Goal: Task Accomplishment & Management: Manage account settings

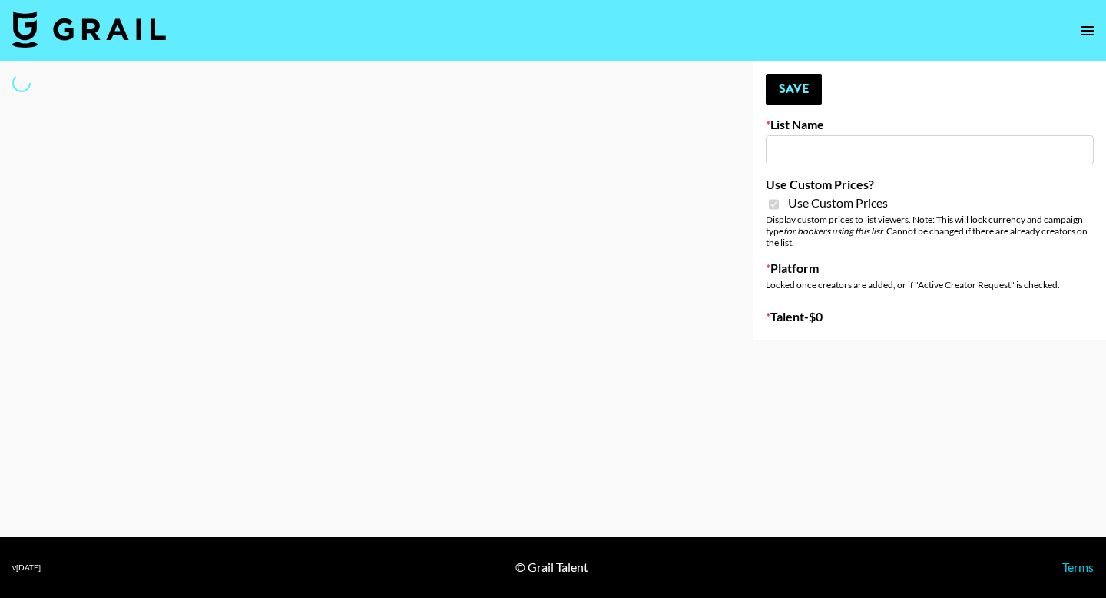
type input "Earth Cure ([DATE])"
checkbox input "true"
select select "Brand"
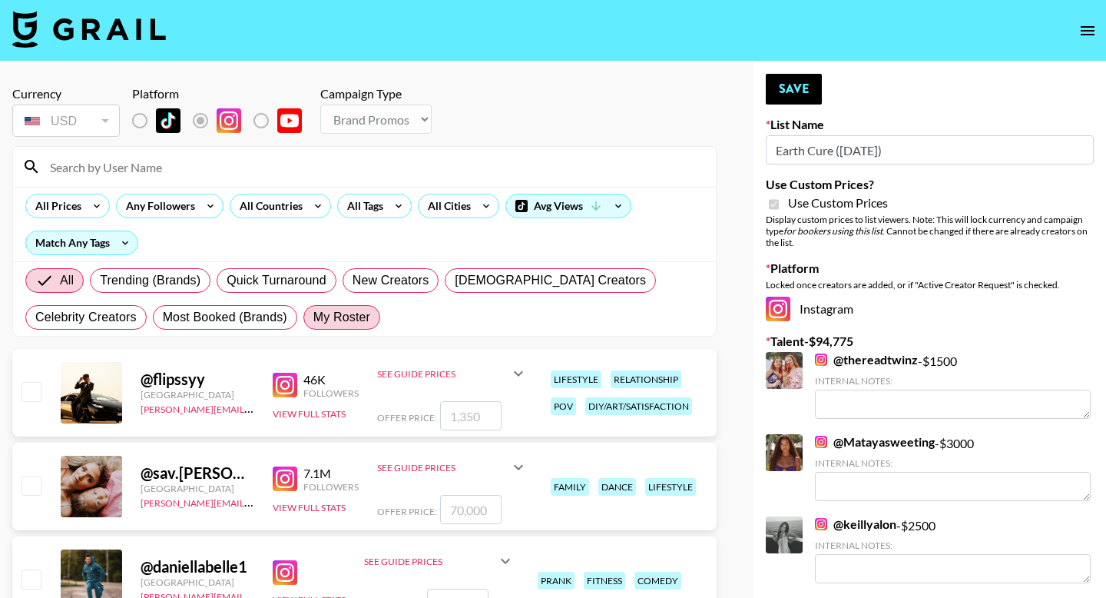
click at [347, 326] on label "My Roster" at bounding box center [341, 317] width 77 height 25
click at [313, 317] on input "My Roster" at bounding box center [313, 317] width 0 height 0
radio input "true"
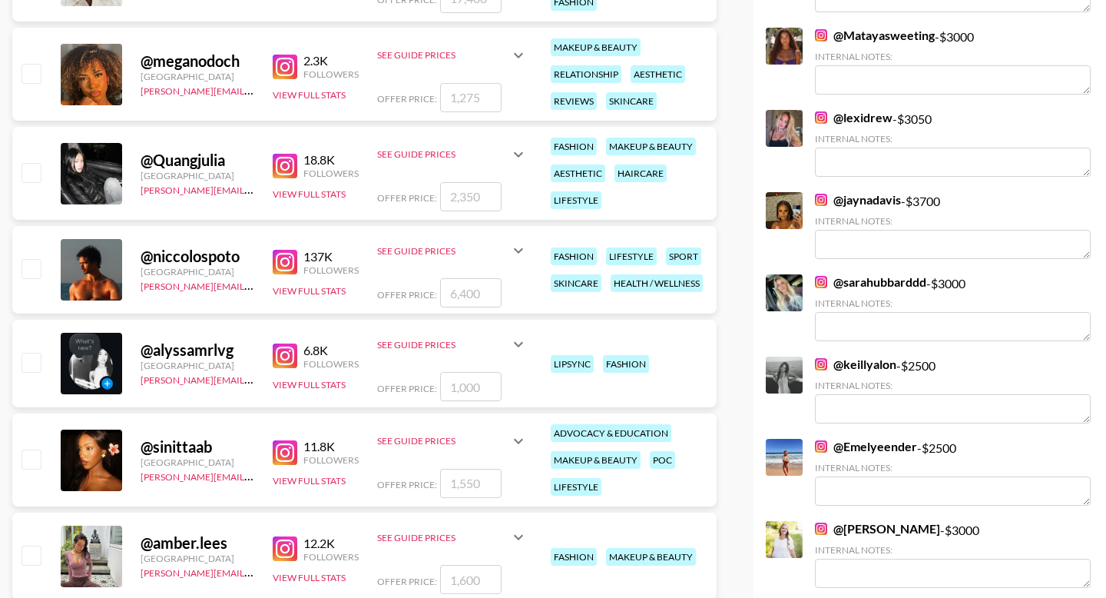
scroll to position [899, 0]
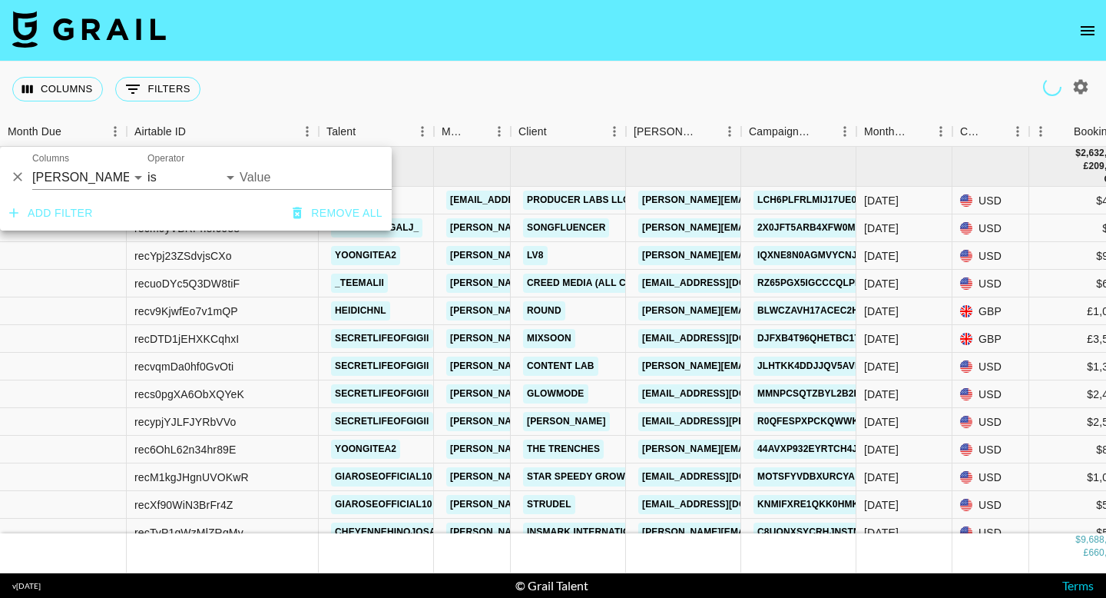
select select "bookerId"
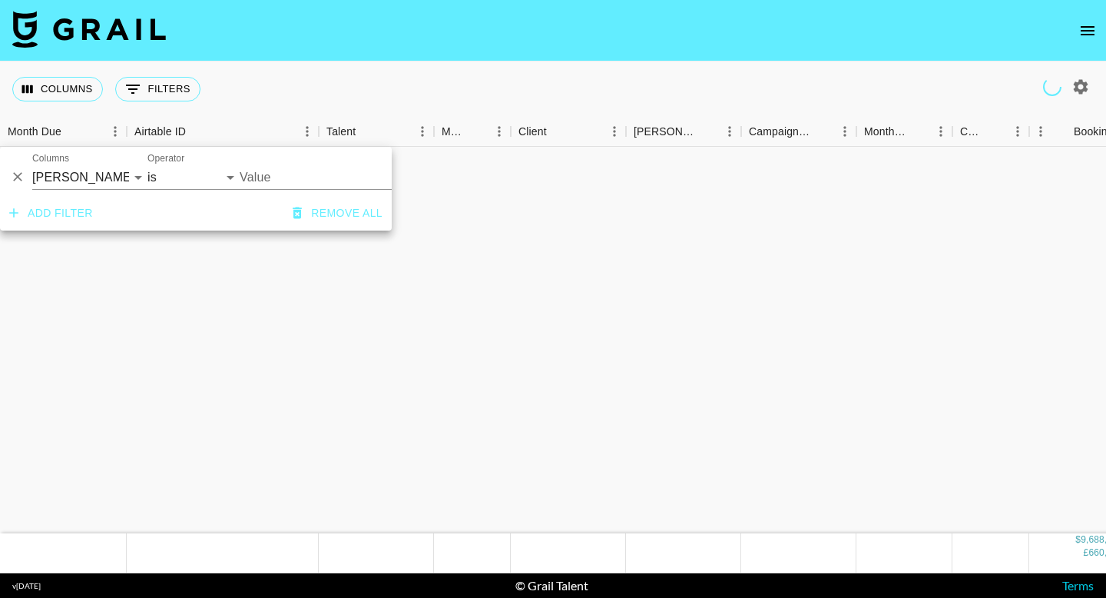
scroll to position [11036, 0]
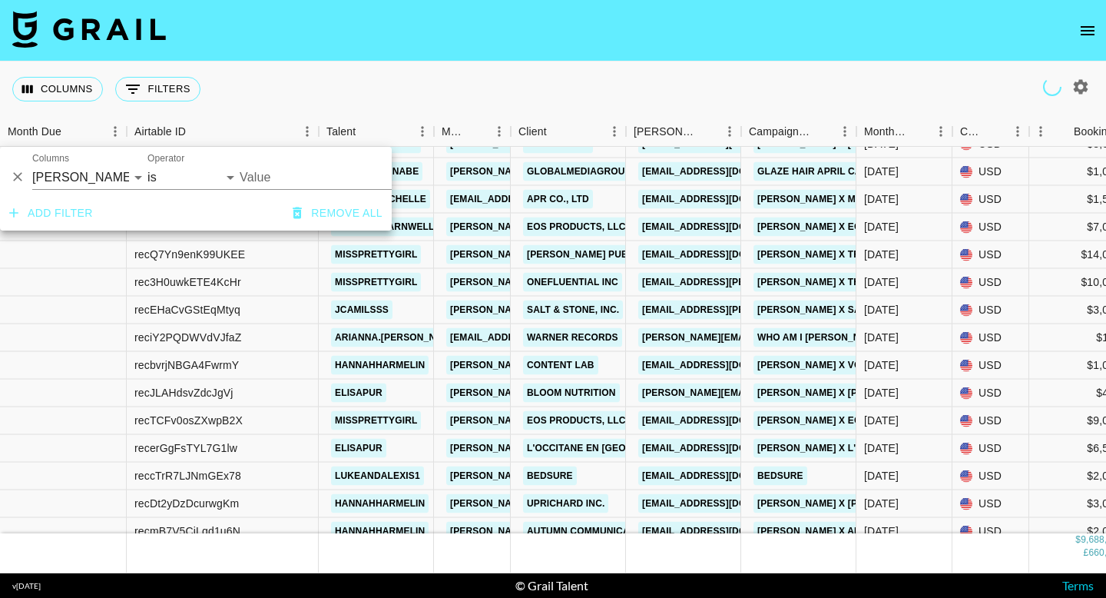
drag, startPoint x: 332, startPoint y: 215, endPoint x: 378, endPoint y: 230, distance: 48.3
click at [332, 216] on button "Remove all" at bounding box center [338, 213] width 102 height 28
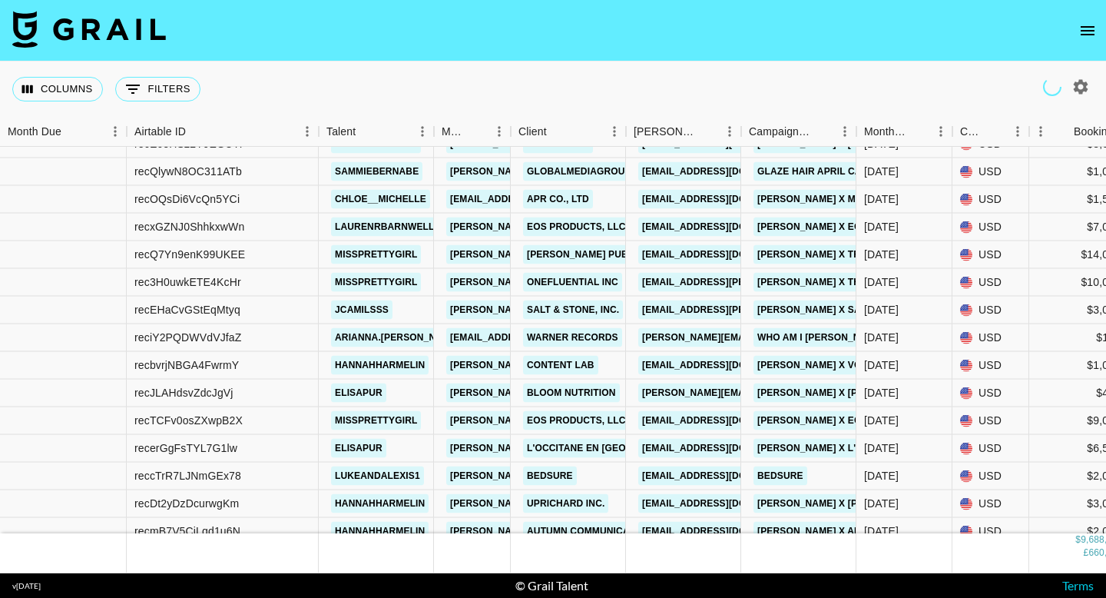
click at [1092, 75] on div at bounding box center [1081, 87] width 26 height 26
click at [1085, 81] on icon "button" at bounding box center [1081, 87] width 18 height 18
select select "May '25"
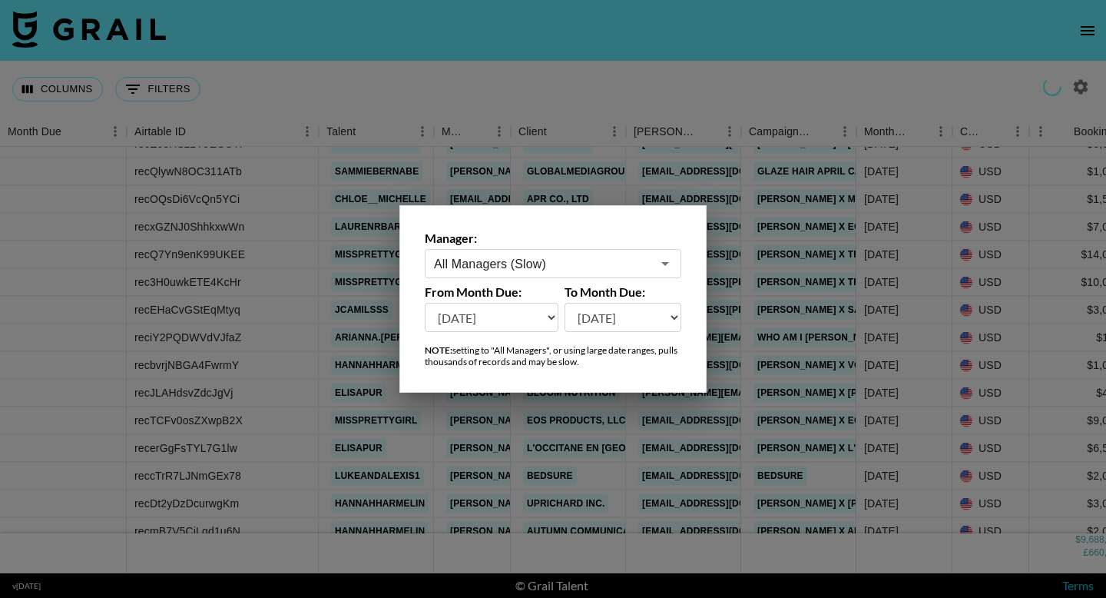
click at [608, 265] on input "All Managers (Slow)" at bounding box center [542, 264] width 217 height 18
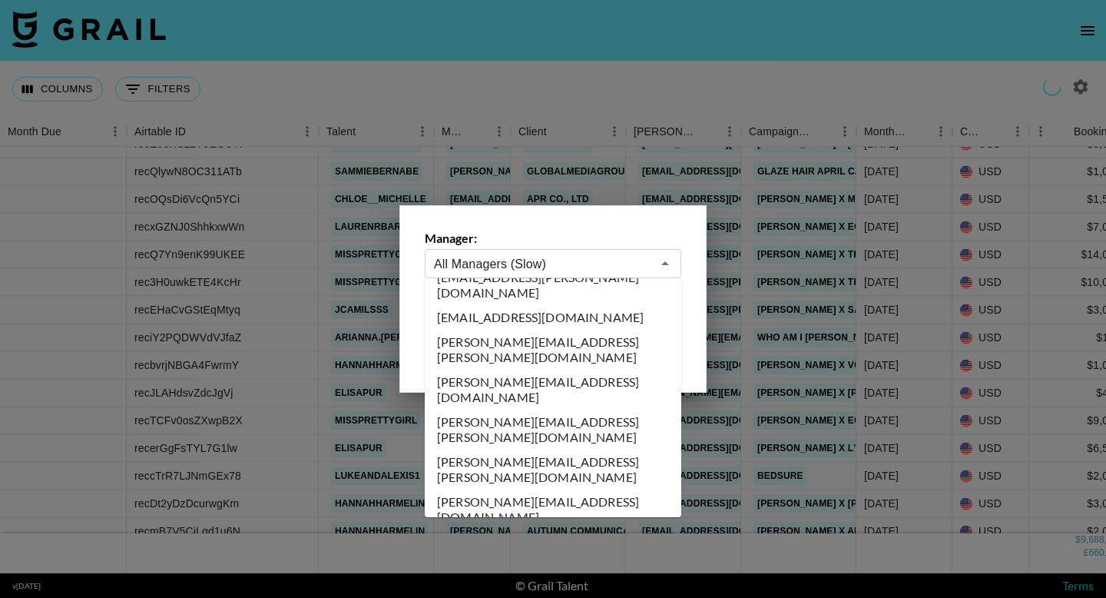
scroll to position [2551, 0]
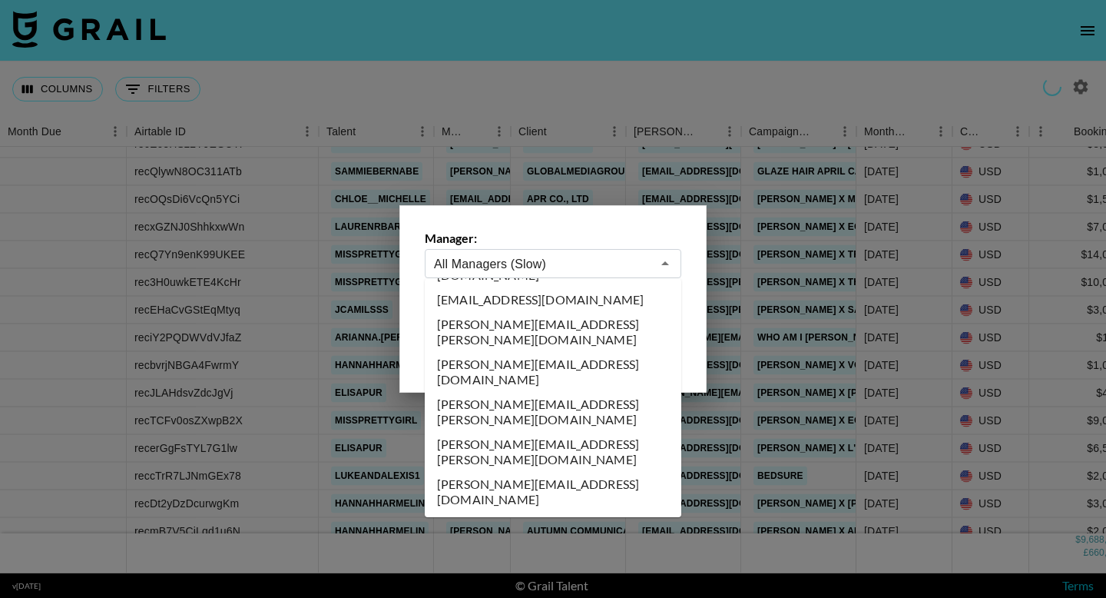
type input "[PERSON_NAME][EMAIL_ADDRESS][DOMAIN_NAME]"
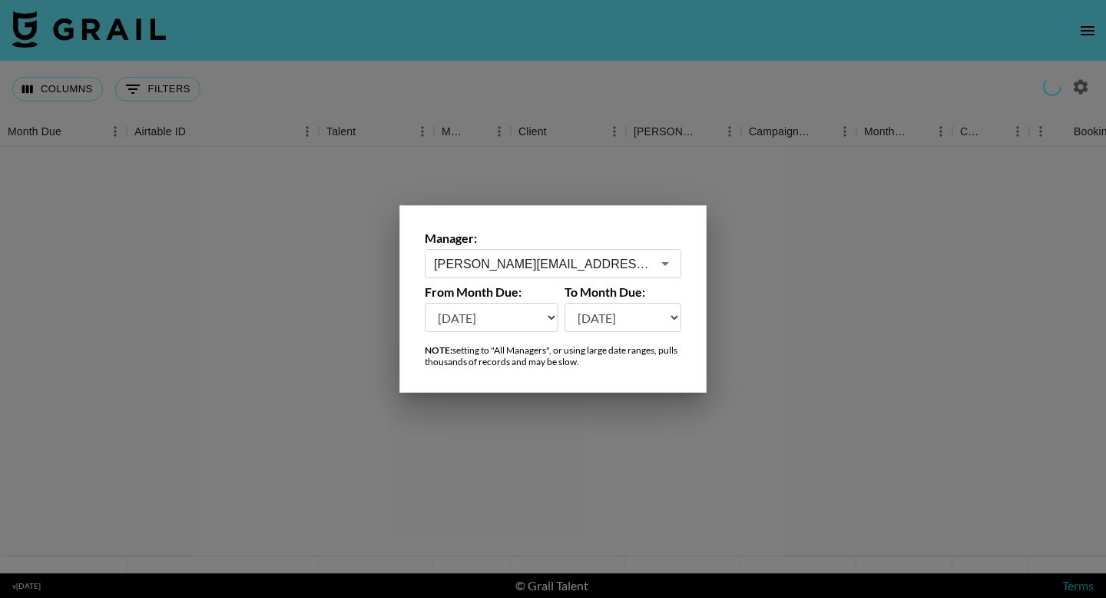
scroll to position [0, 0]
click at [828, 191] on div at bounding box center [553, 299] width 1106 height 598
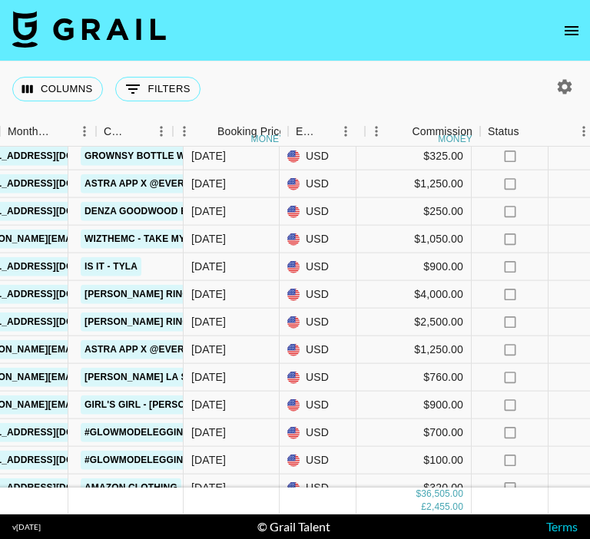
scroll to position [661, 588]
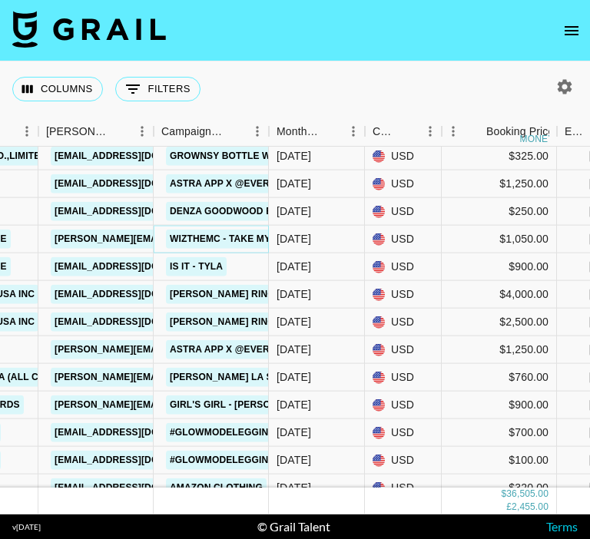
click at [243, 240] on link "WiztheMC - Take My Mind" at bounding box center [233, 239] width 135 height 19
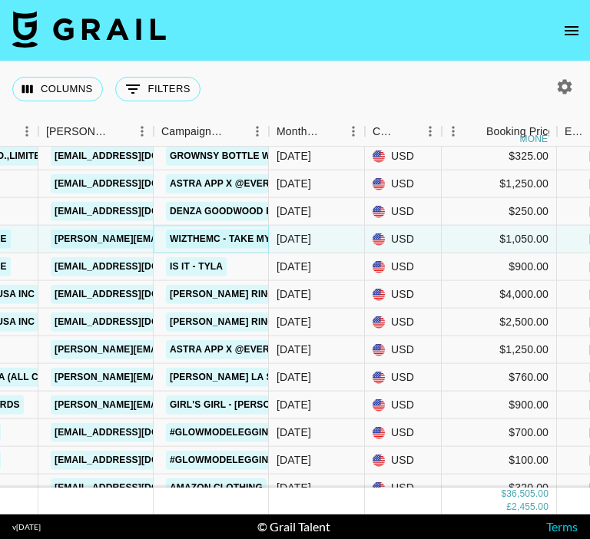
click at [214, 238] on link "WiztheMC - Take My Mind" at bounding box center [233, 239] width 135 height 19
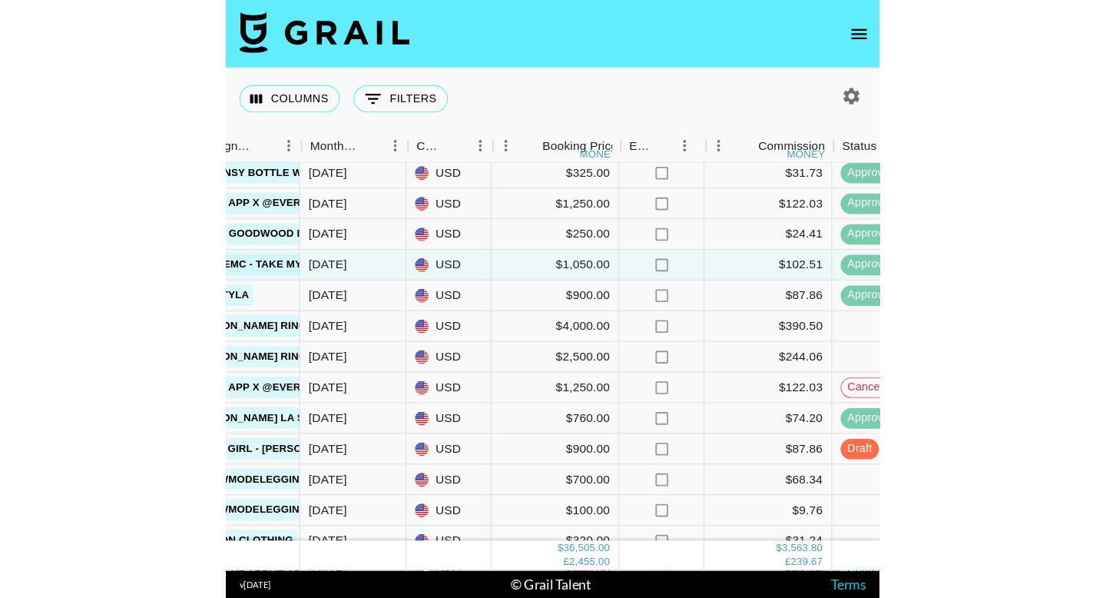
scroll to position [661, 788]
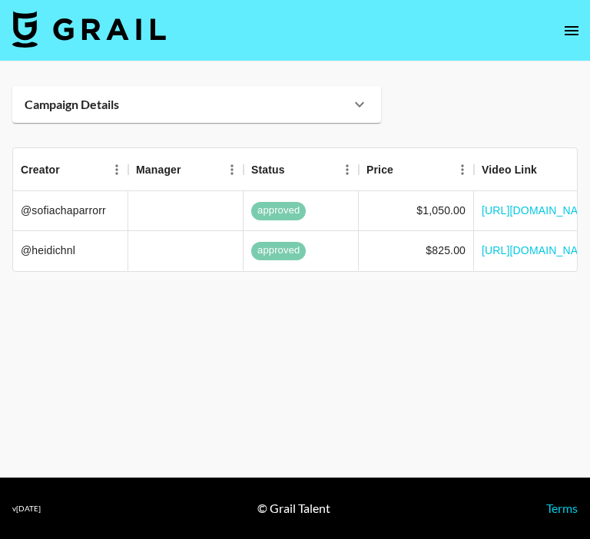
click at [366, 99] on icon at bounding box center [359, 104] width 18 height 18
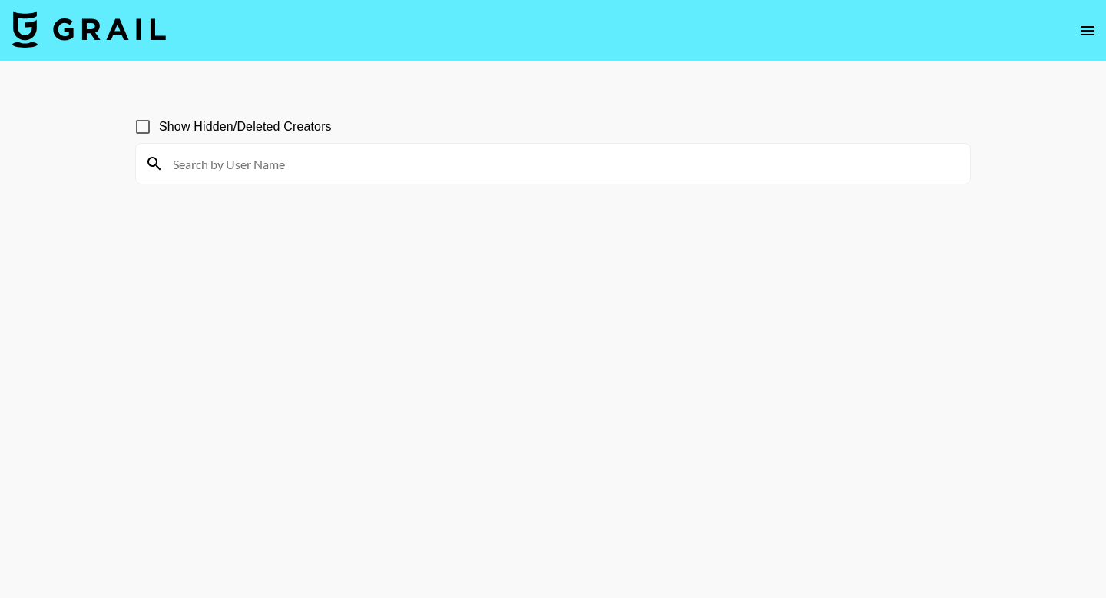
click at [383, 173] on input at bounding box center [562, 163] width 797 height 25
click at [1092, 39] on icon "open drawer" at bounding box center [1088, 31] width 18 height 18
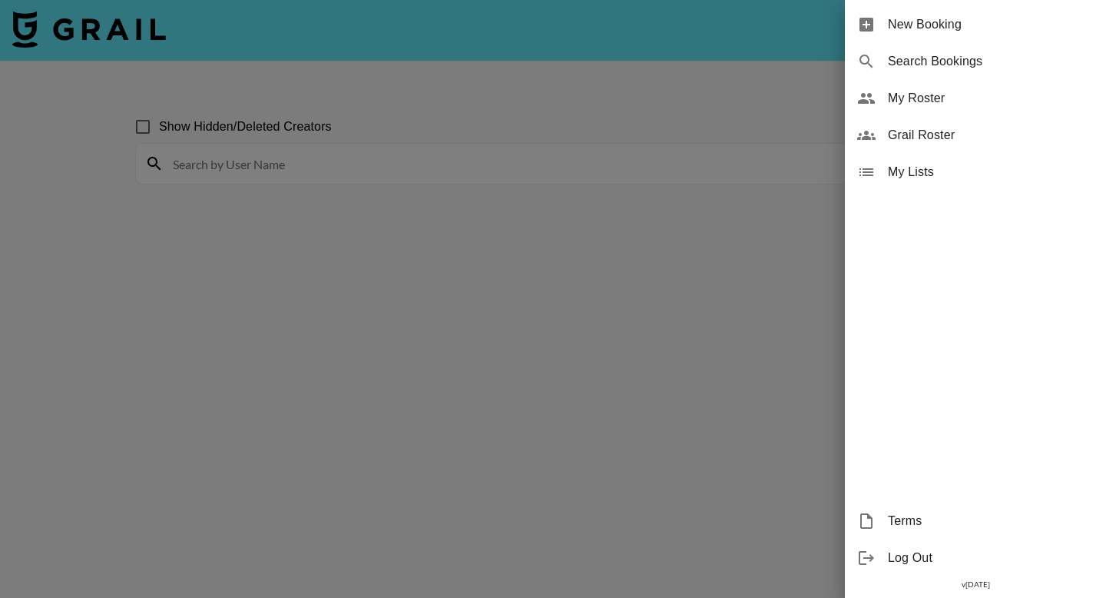
click at [966, 104] on span "My Roster" at bounding box center [991, 98] width 206 height 18
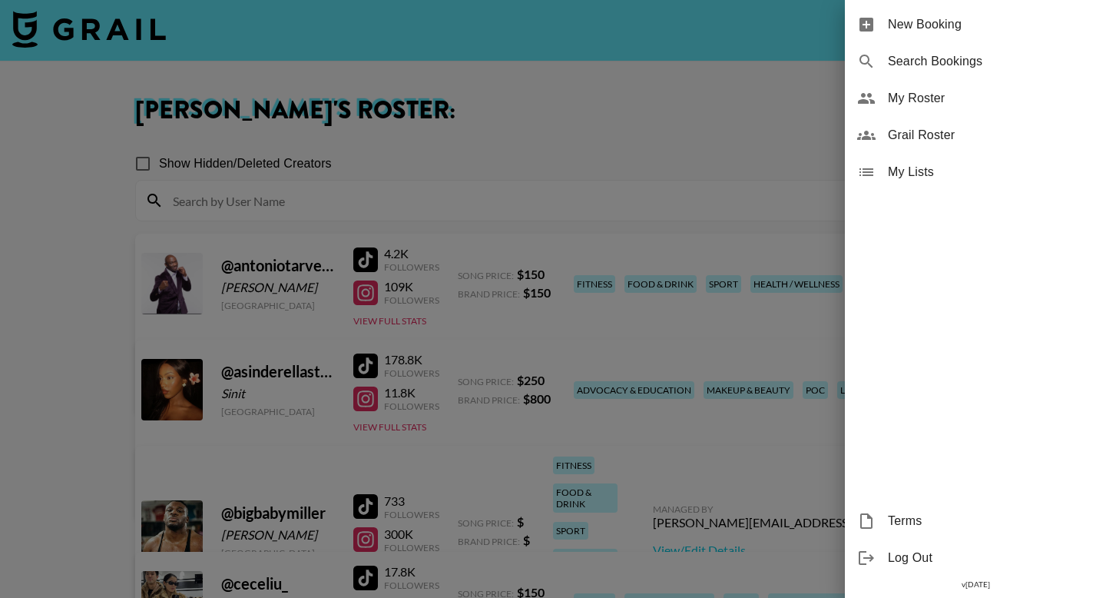
click at [525, 430] on div at bounding box center [553, 299] width 1106 height 598
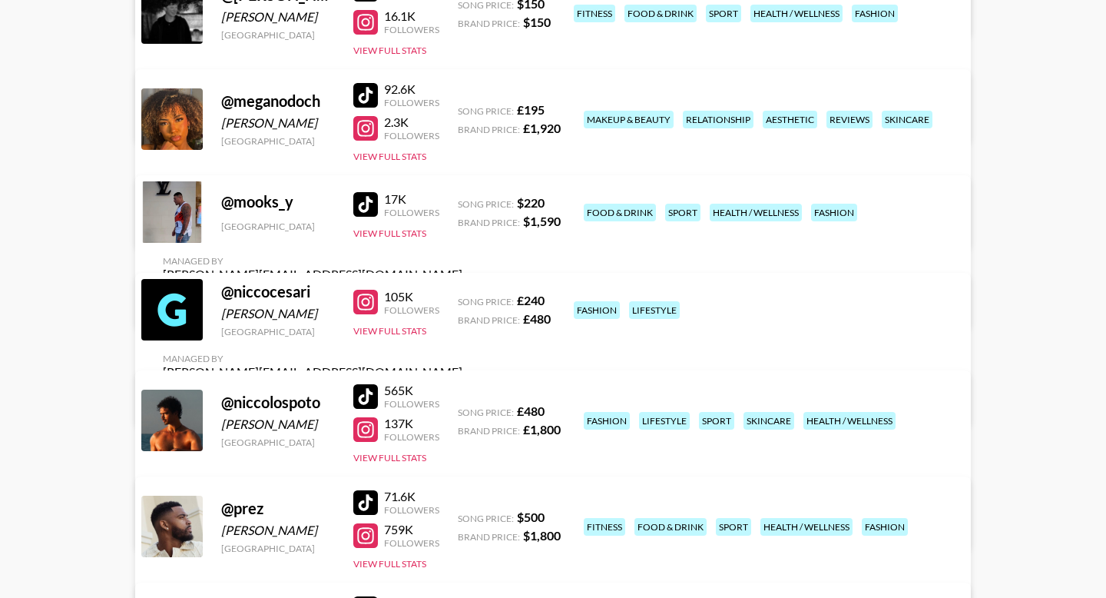
scroll to position [2169, 0]
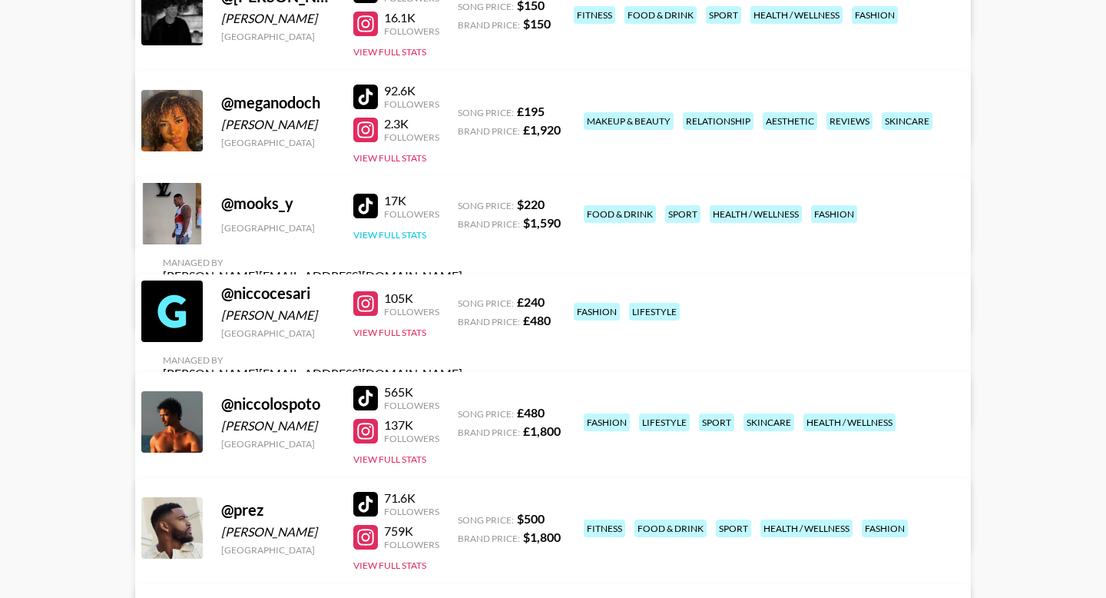
click at [419, 237] on button "View Full Stats" at bounding box center [389, 235] width 73 height 12
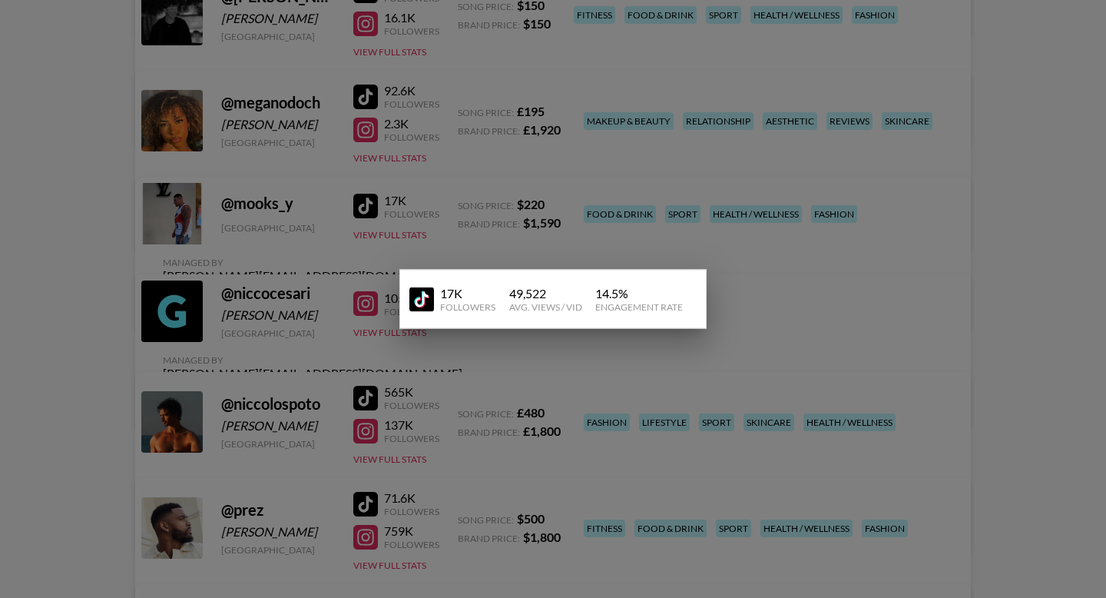
click at [661, 224] on div at bounding box center [553, 299] width 1106 height 598
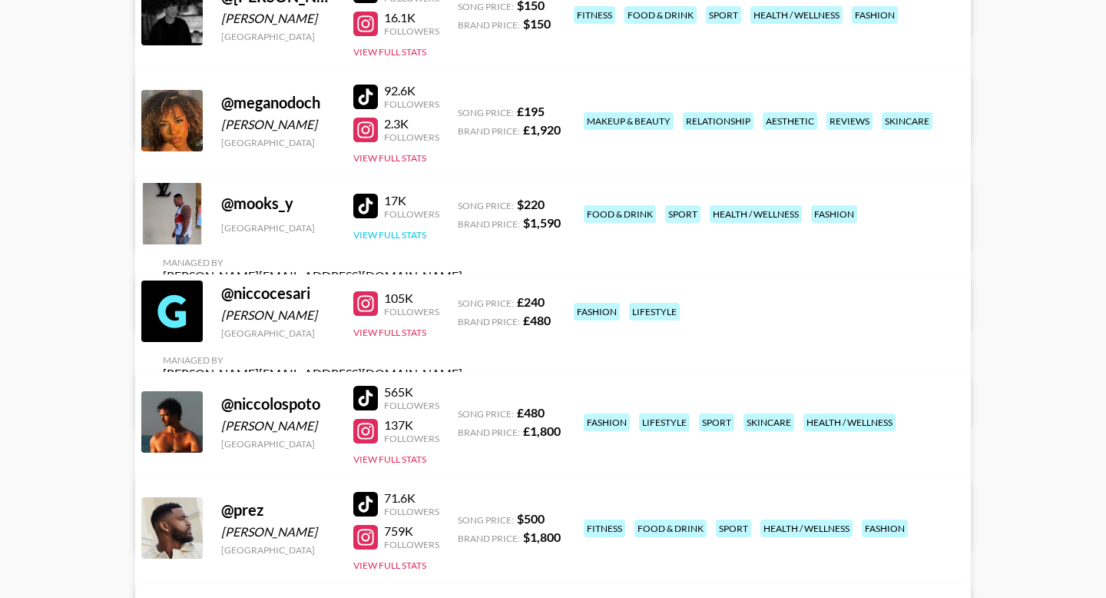
click at [376, 236] on div "17K Followers View Full Stats" at bounding box center [396, 214] width 86 height 55
click at [378, 240] on button "View Full Stats" at bounding box center [389, 235] width 73 height 12
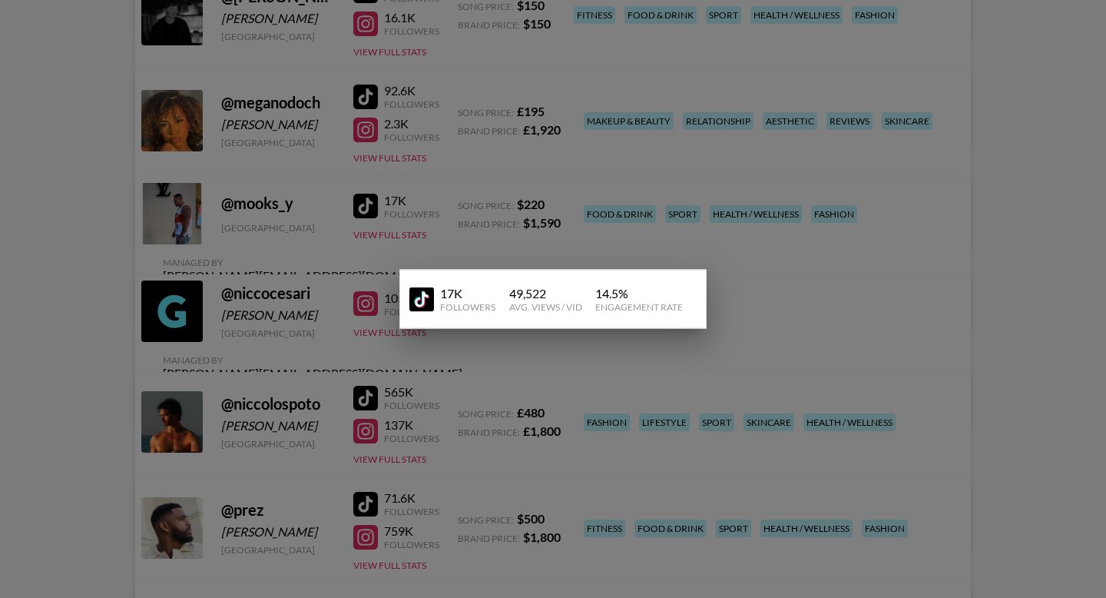
click at [864, 223] on div at bounding box center [553, 299] width 1106 height 598
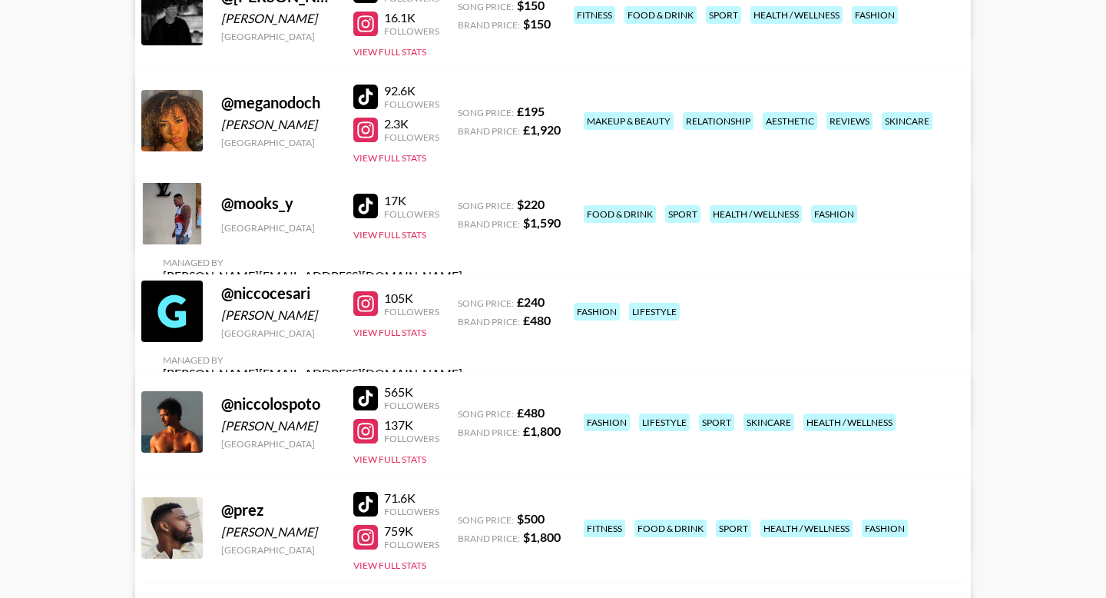
click at [462, 296] on link "View/Edit Details" at bounding box center [313, 303] width 300 height 15
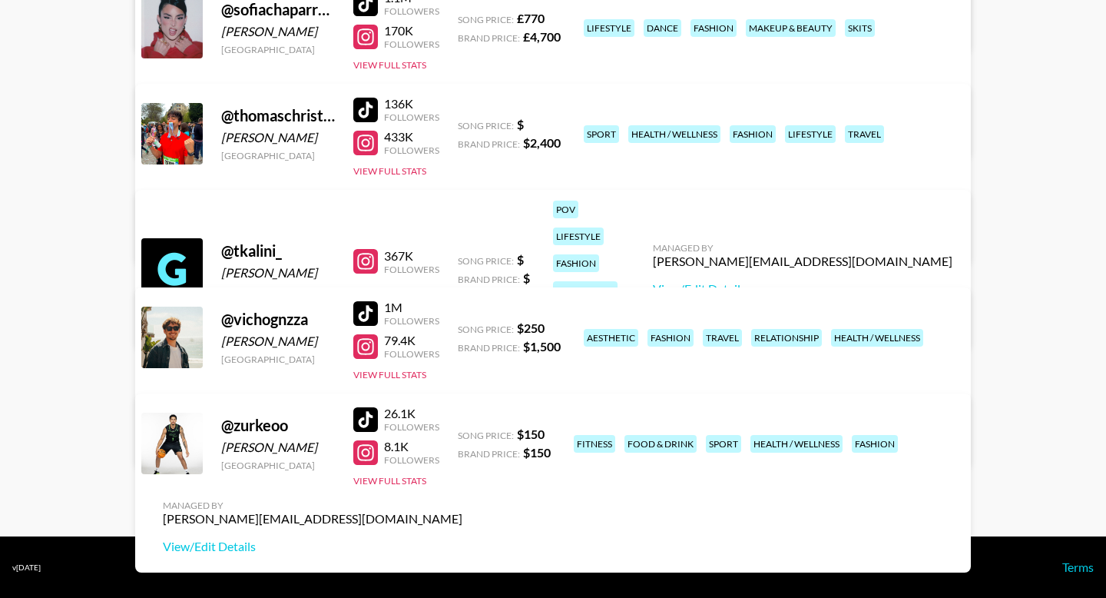
click at [462, 433] on link "View/Edit Details" at bounding box center [313, 440] width 300 height 15
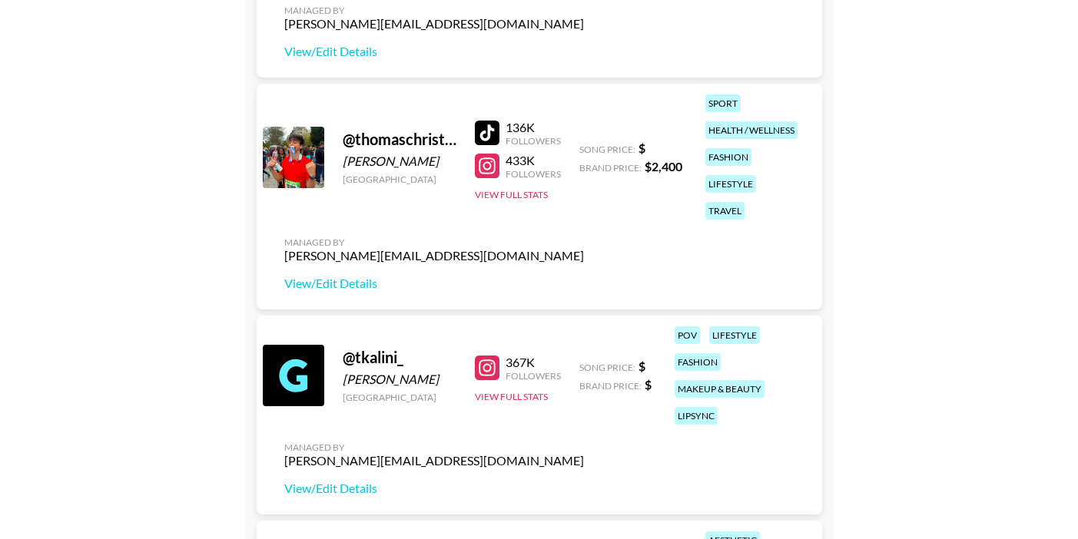
scroll to position [4671, 0]
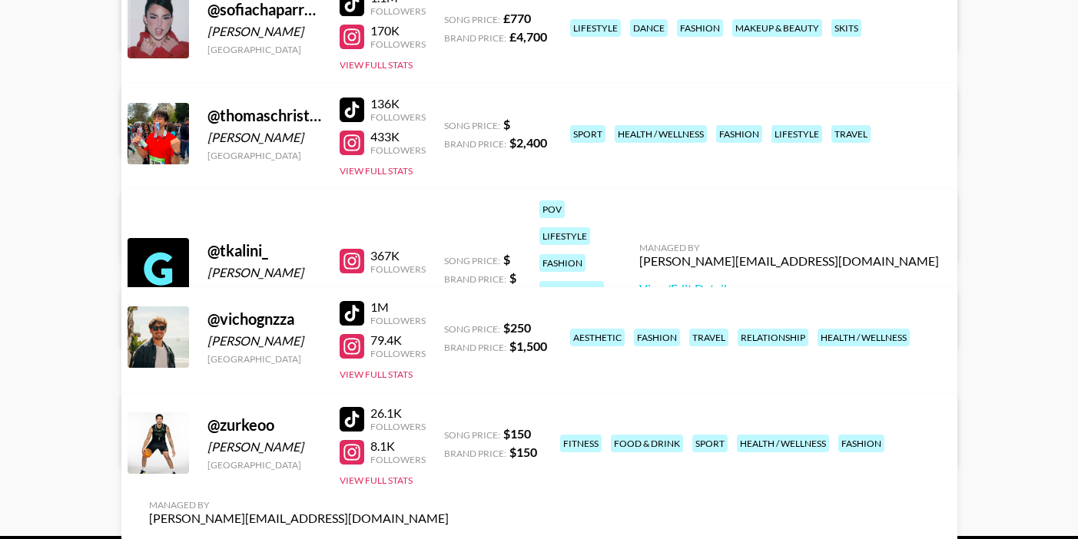
click at [449, 433] on link "View/Edit Details" at bounding box center [299, 440] width 300 height 15
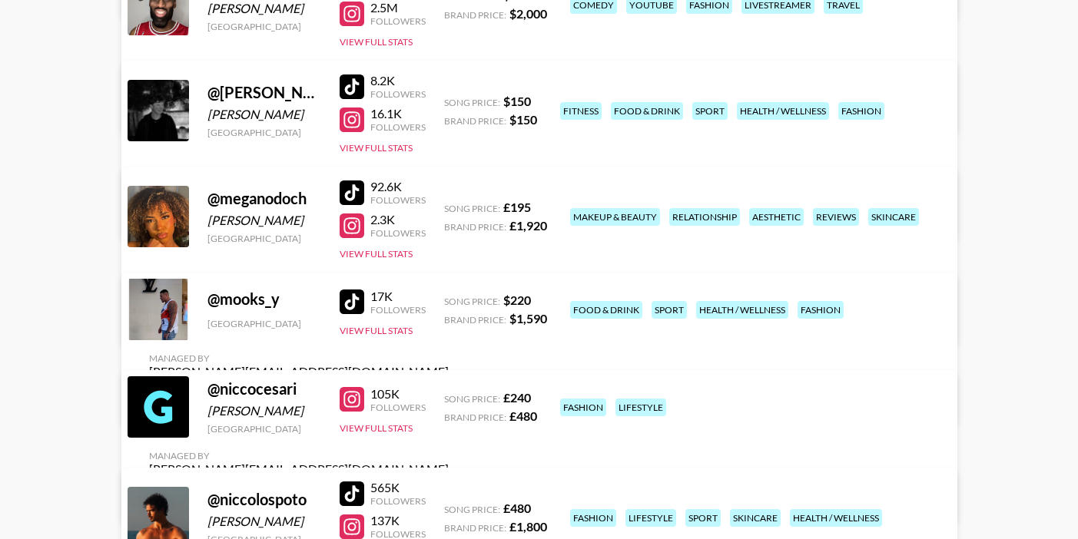
scroll to position [1919, 0]
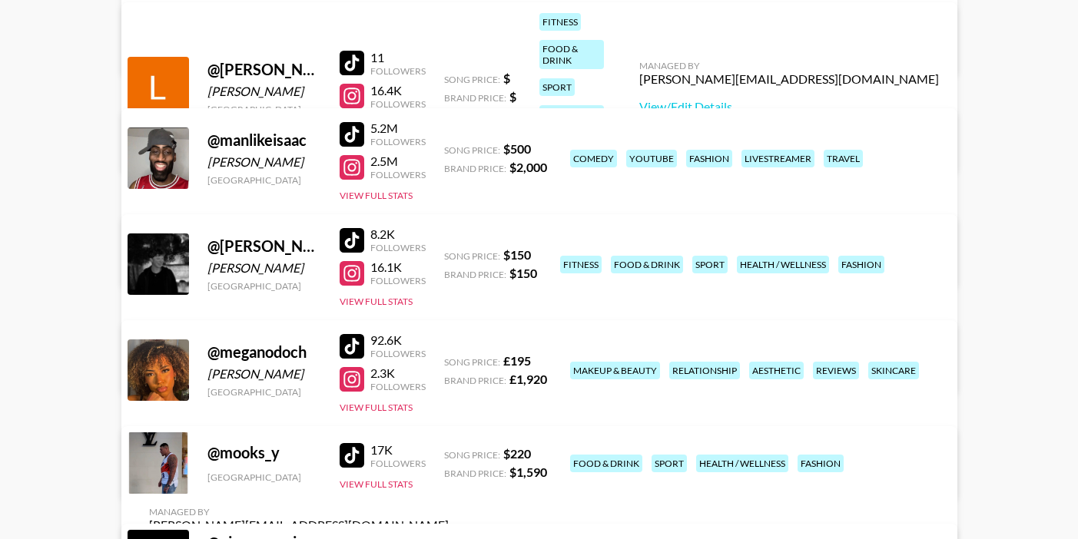
click at [340, 135] on div at bounding box center [352, 134] width 25 height 25
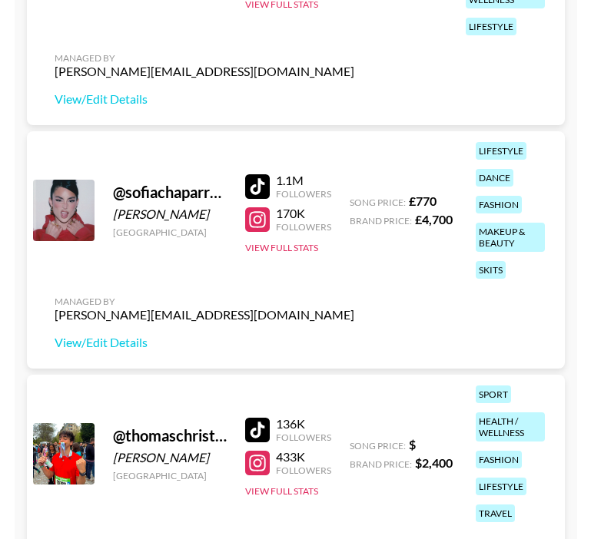
scroll to position [6290, 0]
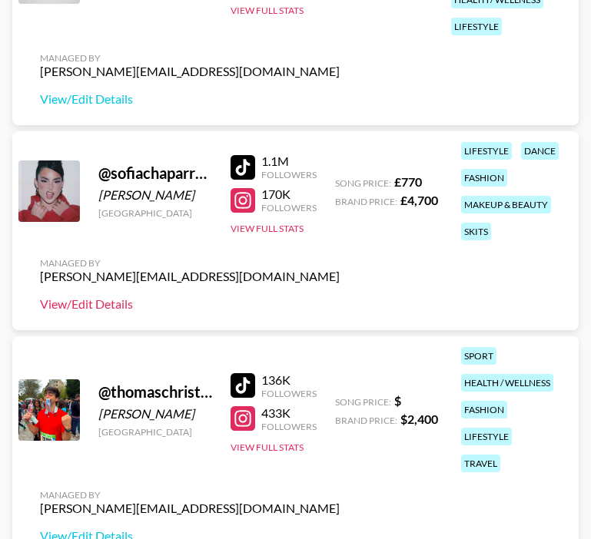
click at [92, 309] on link "View/Edit Details" at bounding box center [190, 304] width 300 height 15
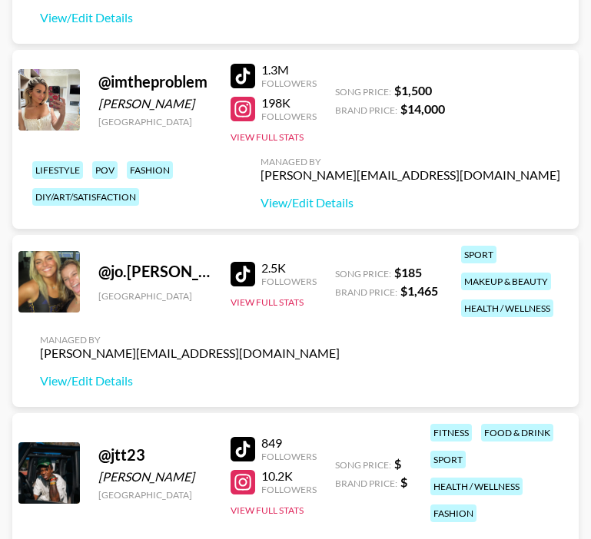
scroll to position [1851, 0]
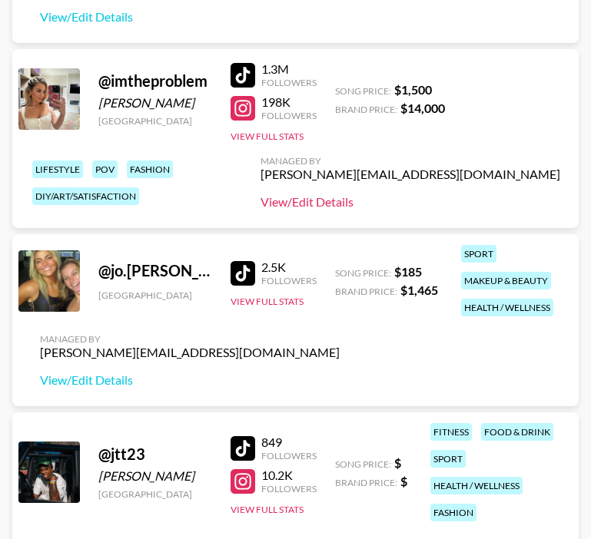
click at [476, 209] on link "View/Edit Details" at bounding box center [410, 201] width 300 height 15
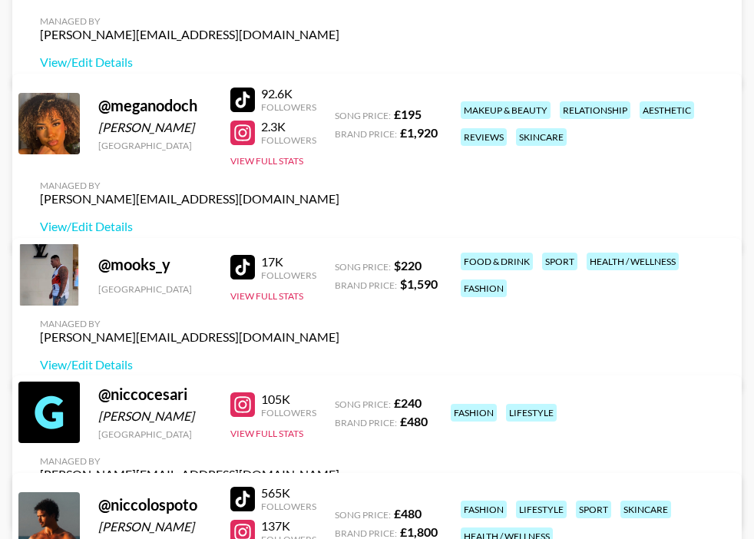
scroll to position [2802, 0]
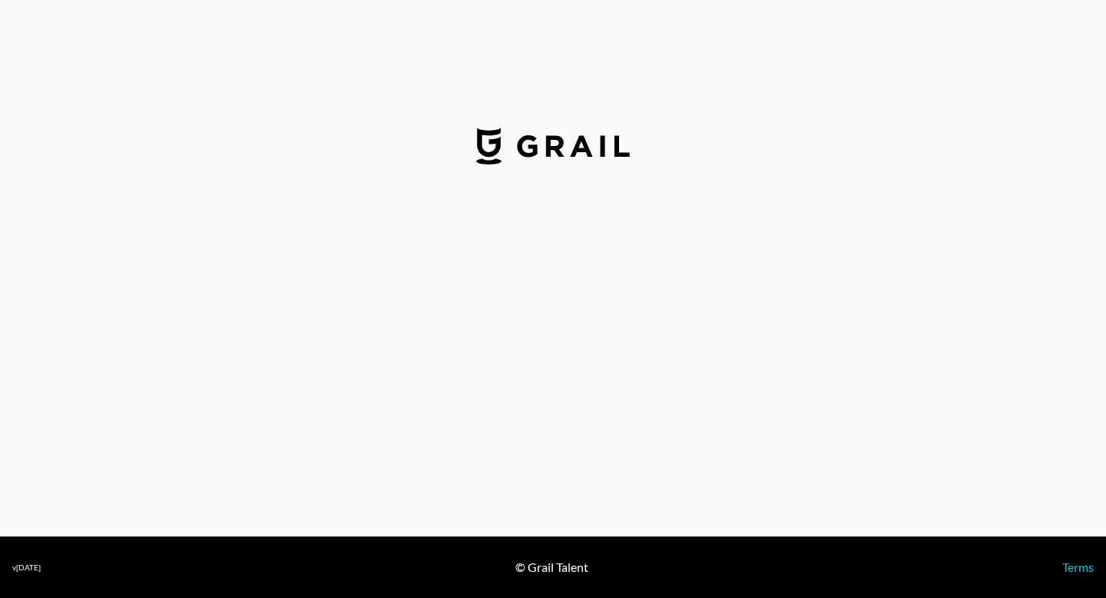
select select "USD"
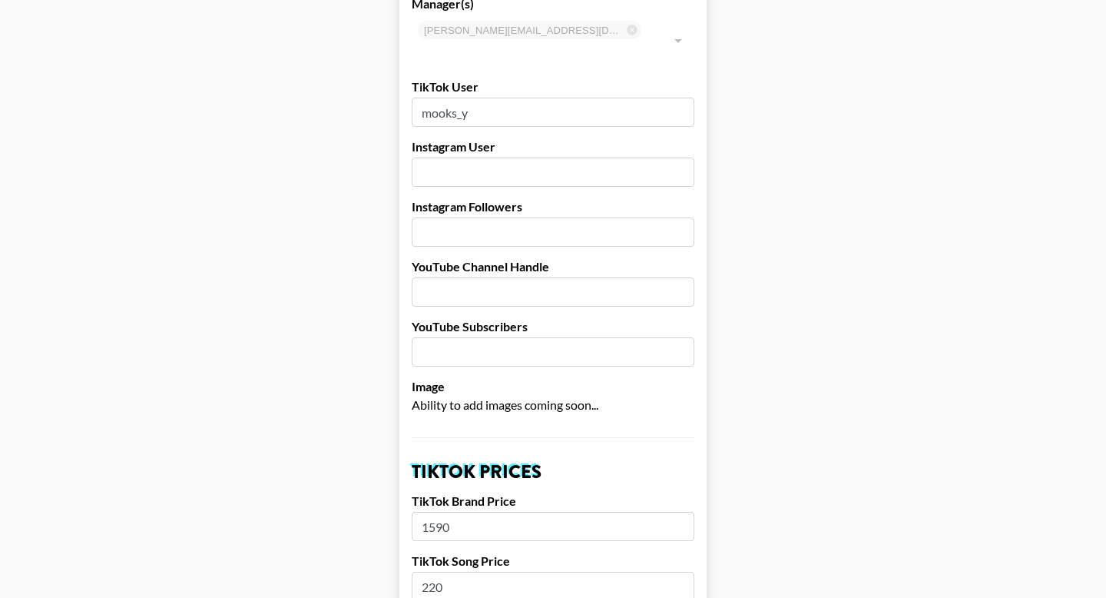
scroll to position [174, 0]
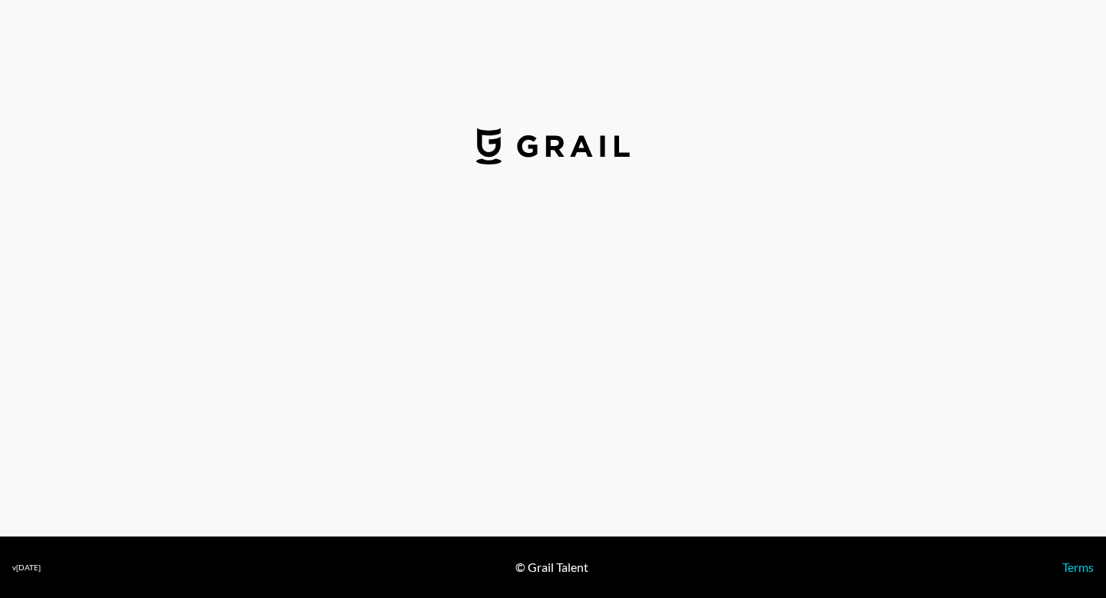
select select "USD"
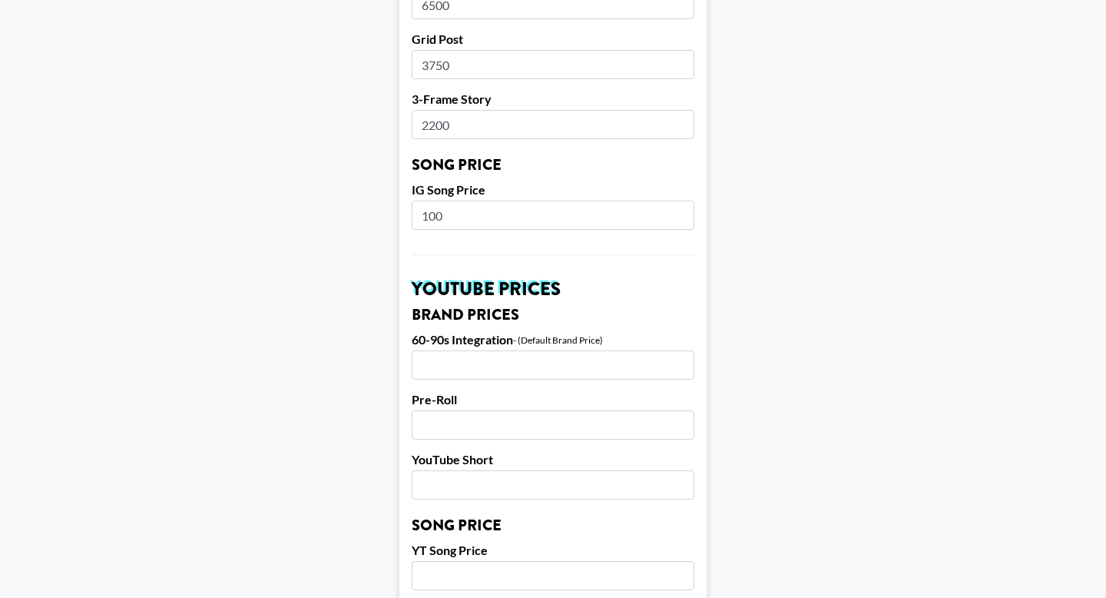
scroll to position [857, 0]
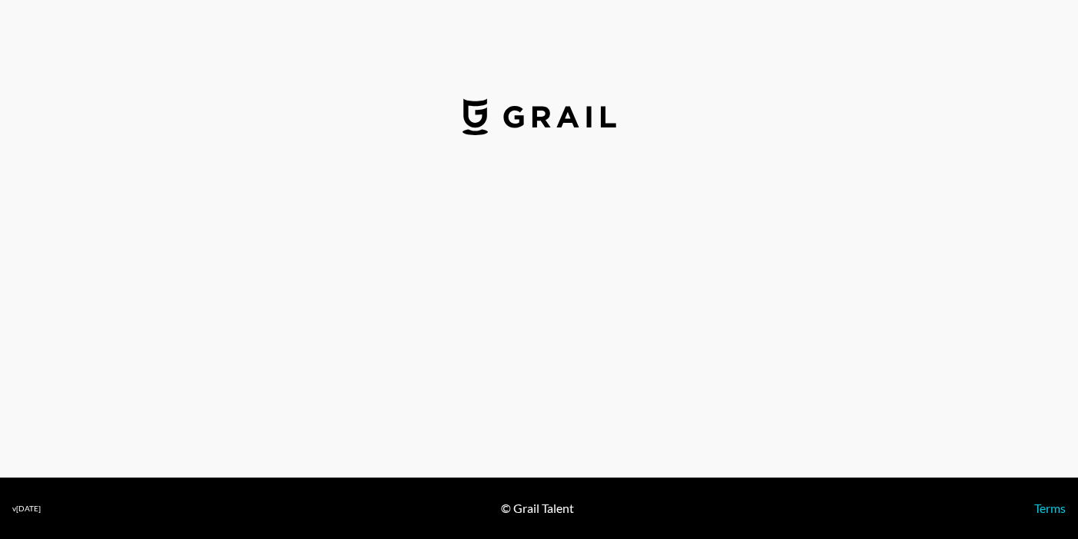
select select "USD"
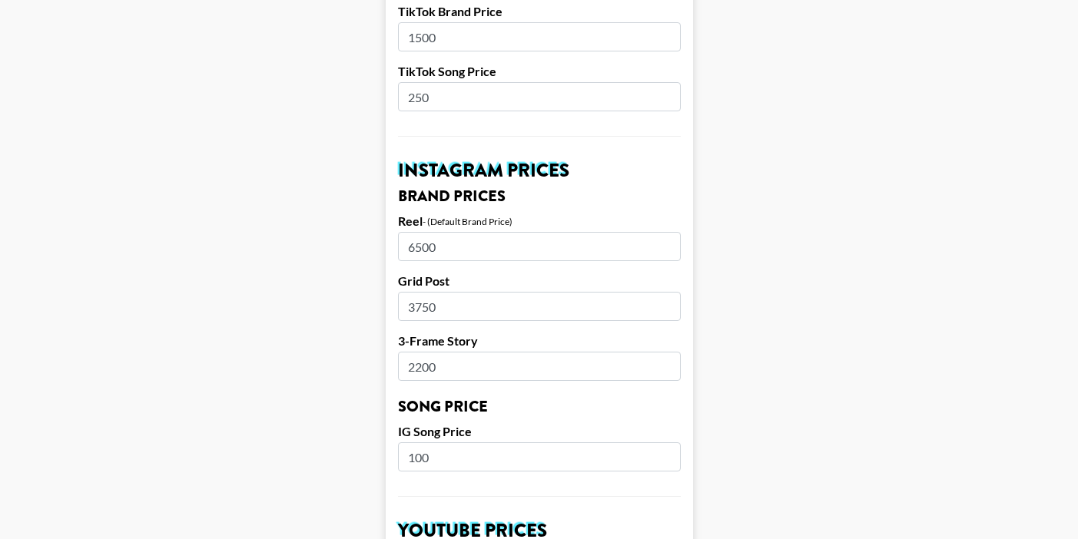
scroll to position [624, 0]
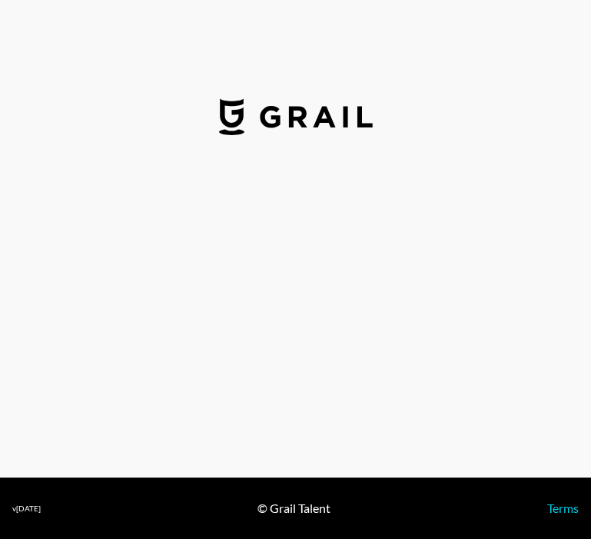
select select "GBP"
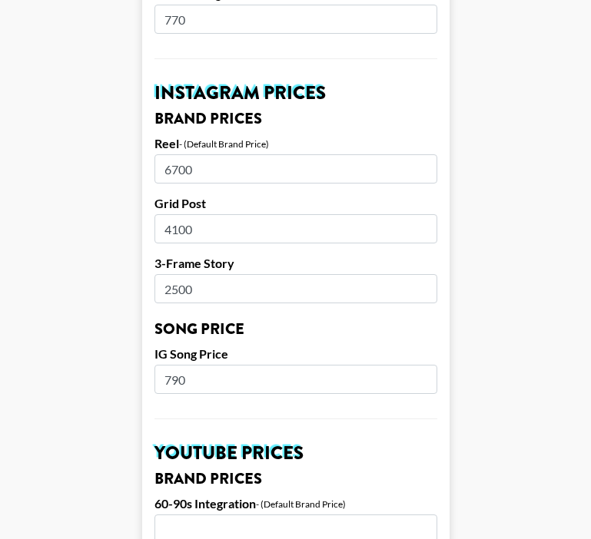
scroll to position [698, 0]
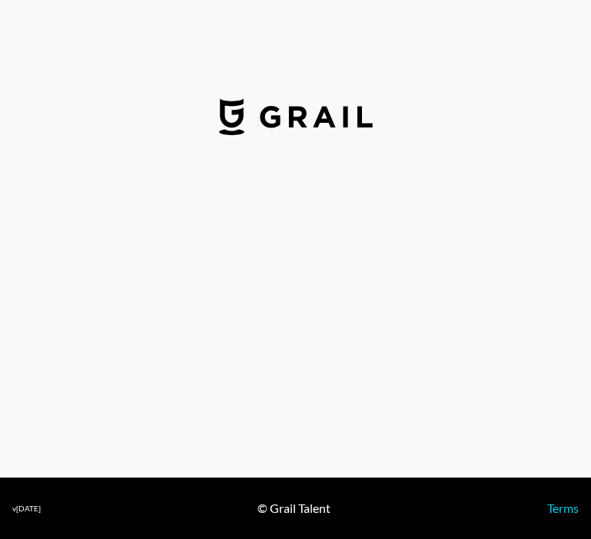
select select "USD"
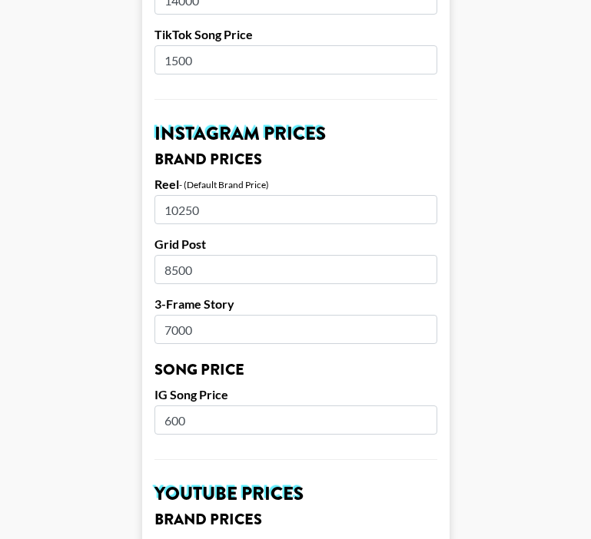
scroll to position [725, 0]
